Goal: Find specific page/section: Find specific page/section

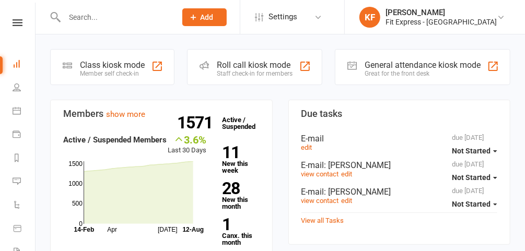
click at [163, 23] on input "text" at bounding box center [115, 17] width 108 height 15
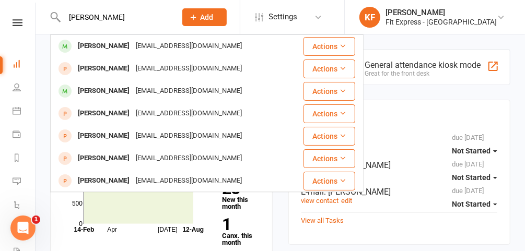
type input "[PERSON_NAME]"
click at [142, 47] on div "[EMAIL_ADDRESS][DOMAIN_NAME]" at bounding box center [189, 46] width 112 height 15
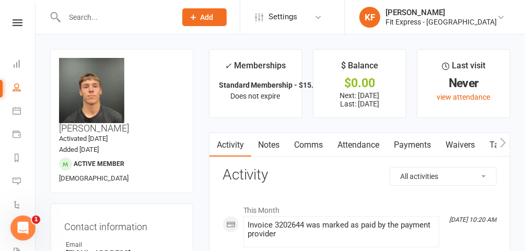
click at [123, 11] on input "text" at bounding box center [115, 17] width 108 height 15
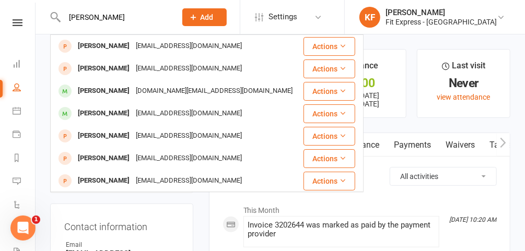
type input "[PERSON_NAME]"
click at [115, 112] on div "[PERSON_NAME]" at bounding box center [104, 113] width 58 height 15
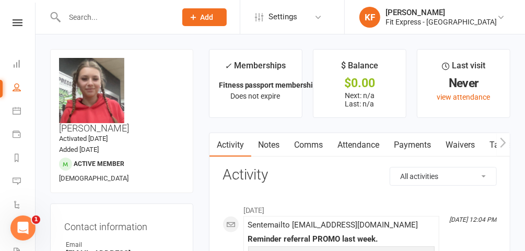
click at [416, 147] on link "Payments" at bounding box center [413, 145] width 52 height 24
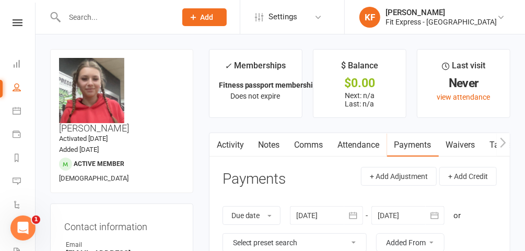
click at [13, 21] on icon at bounding box center [18, 22] width 10 height 7
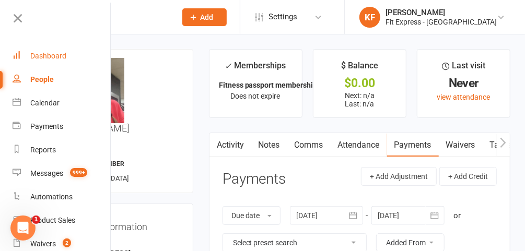
click at [50, 59] on div "Dashboard" at bounding box center [48, 56] width 36 height 8
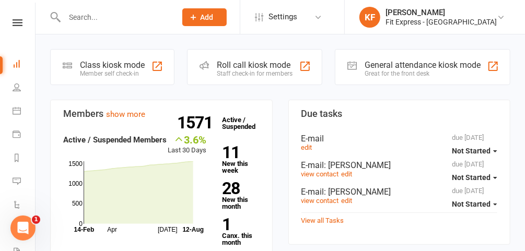
click at [13, 53] on link "Dashboard" at bounding box center [25, 65] width 24 height 24
click at [123, 16] on input "text" at bounding box center [115, 17] width 108 height 15
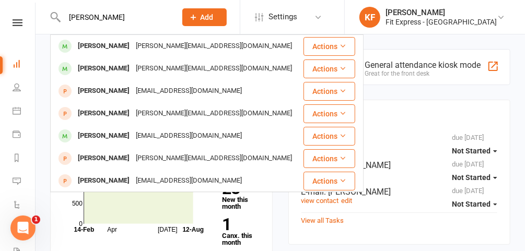
type input "[PERSON_NAME]"
click at [148, 137] on div "[EMAIL_ADDRESS][DOMAIN_NAME]" at bounding box center [189, 136] width 112 height 15
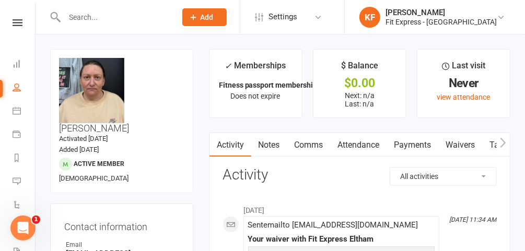
click at [110, 22] on input "text" at bounding box center [115, 17] width 108 height 15
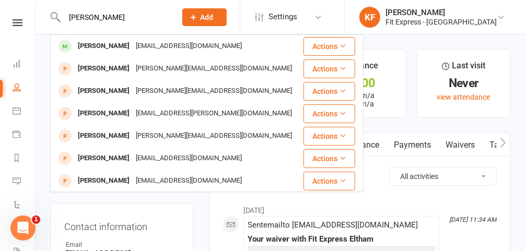
type input "[PERSON_NAME]"
click at [114, 43] on div "[PERSON_NAME]" at bounding box center [104, 46] width 58 height 15
